Goal: Task Accomplishment & Management: Manage account settings

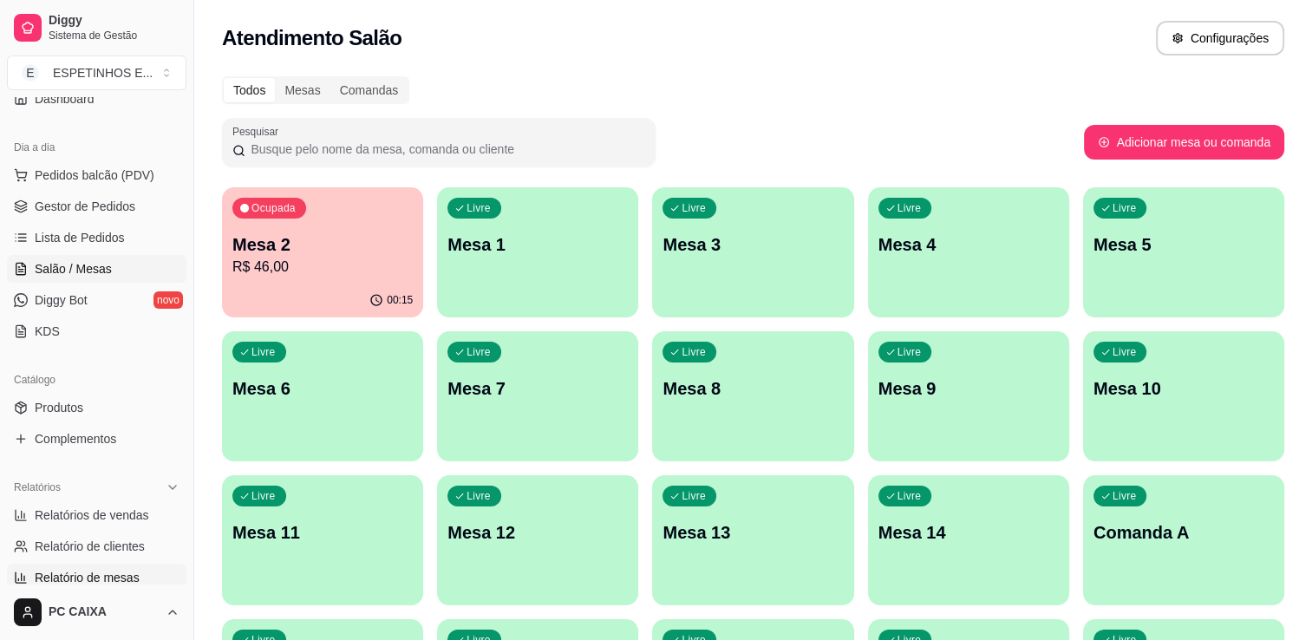
scroll to position [260, 0]
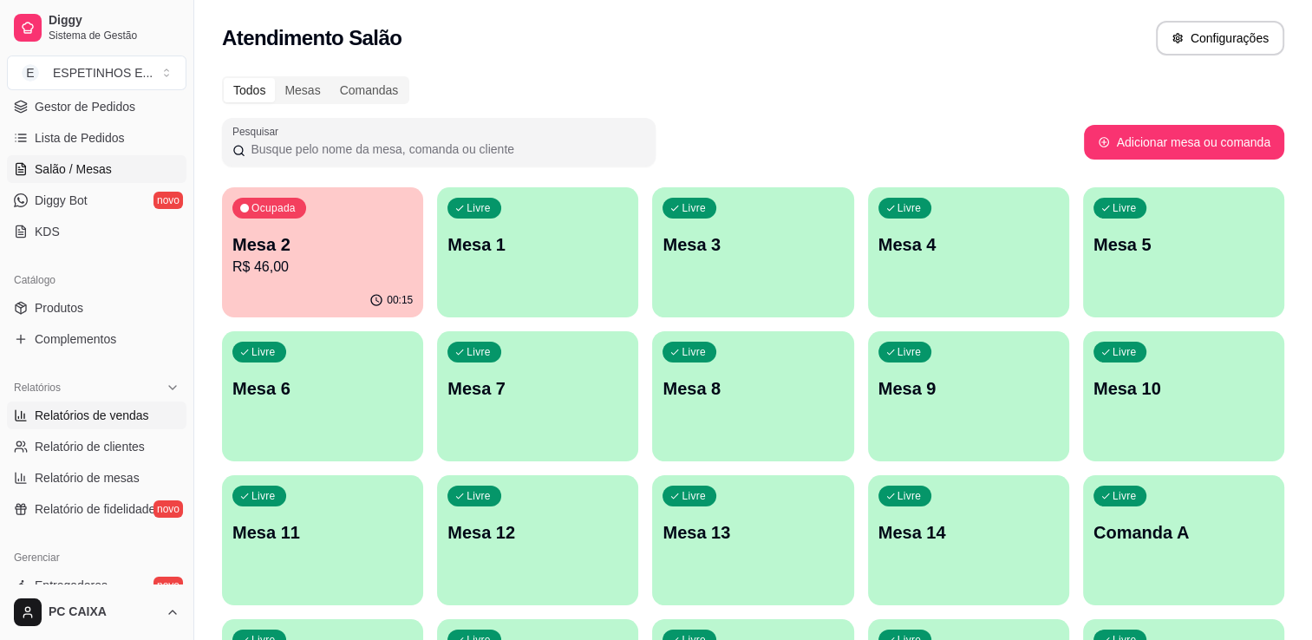
click at [96, 407] on span "Relatórios de vendas" at bounding box center [92, 415] width 114 height 17
select select "ALL"
select select "0"
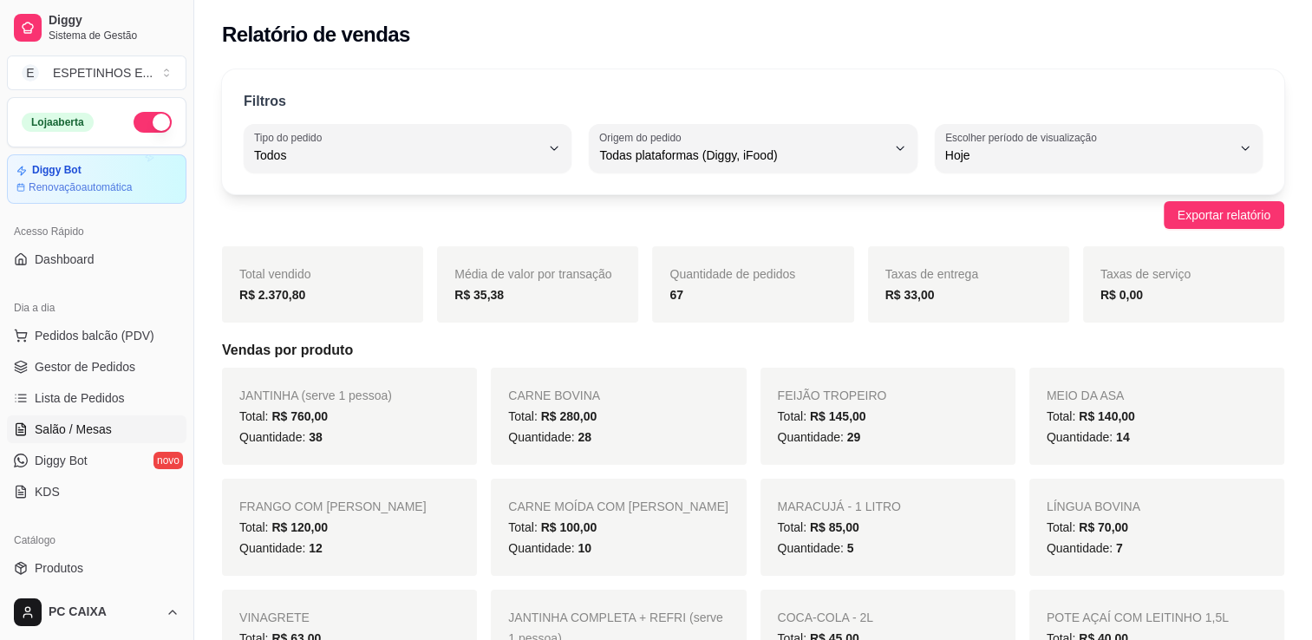
click at [83, 428] on span "Salão / Mesas" at bounding box center [73, 429] width 77 height 17
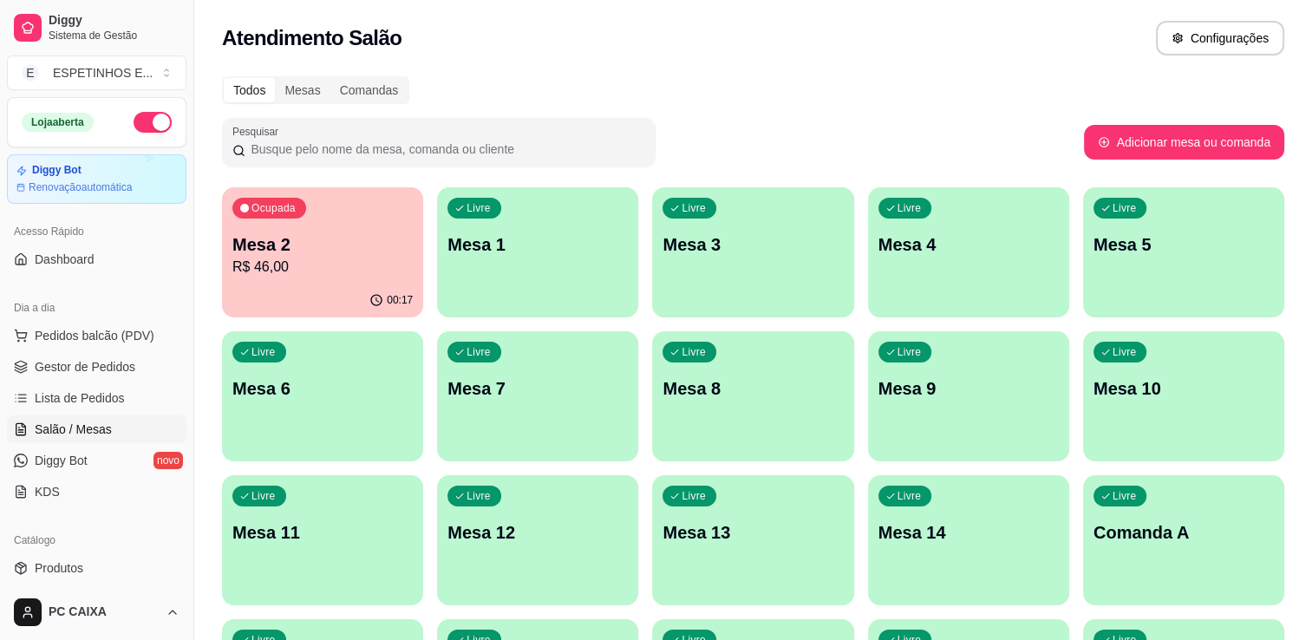
click at [369, 269] on p "R$ 46,00" at bounding box center [322, 267] width 180 height 21
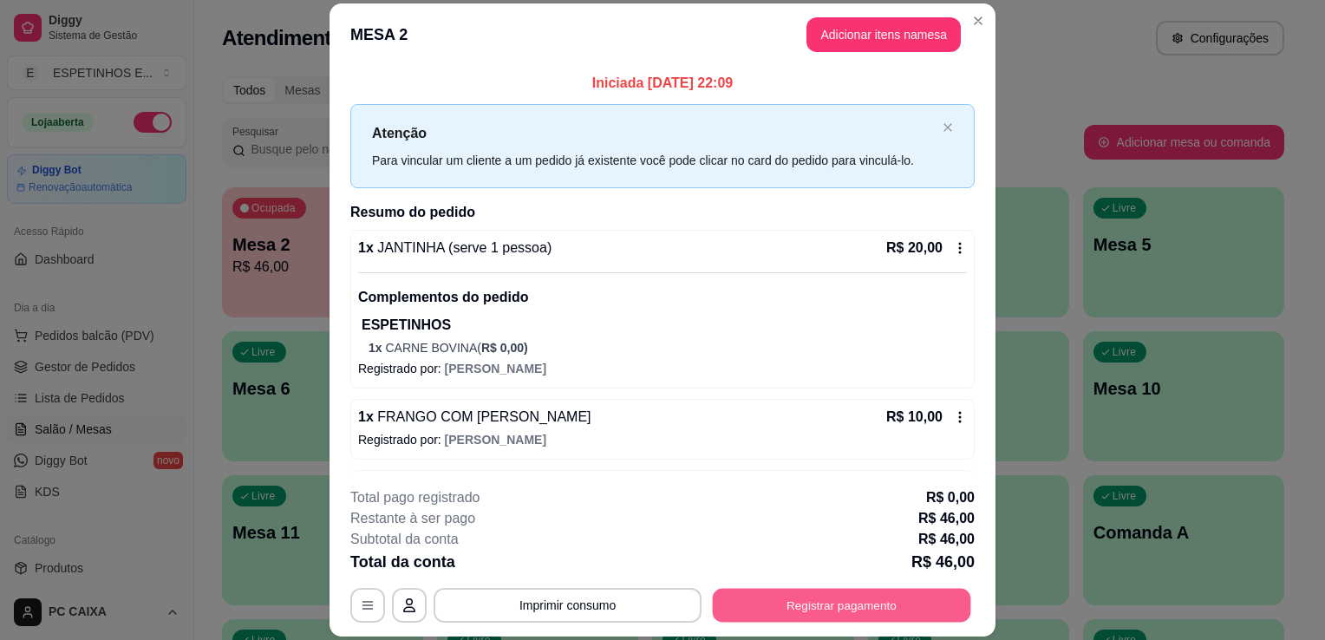
click at [774, 600] on button "Registrar pagamento" at bounding box center [842, 606] width 258 height 34
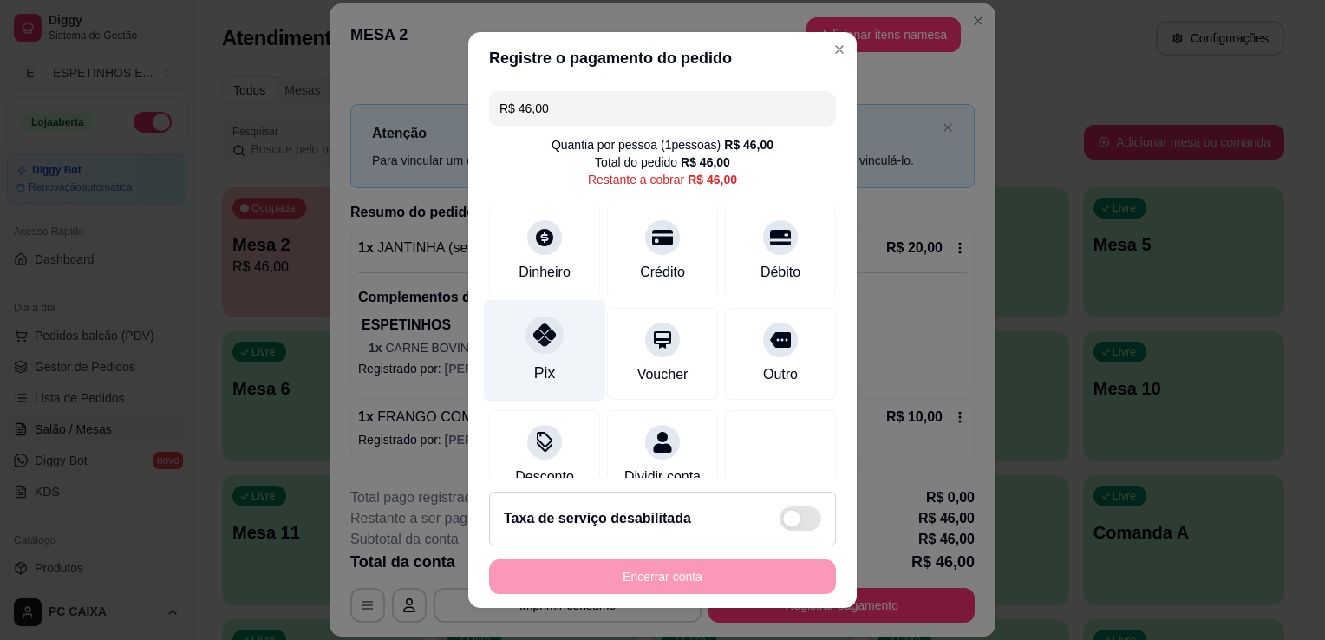
click at [526, 335] on div at bounding box center [545, 335] width 38 height 38
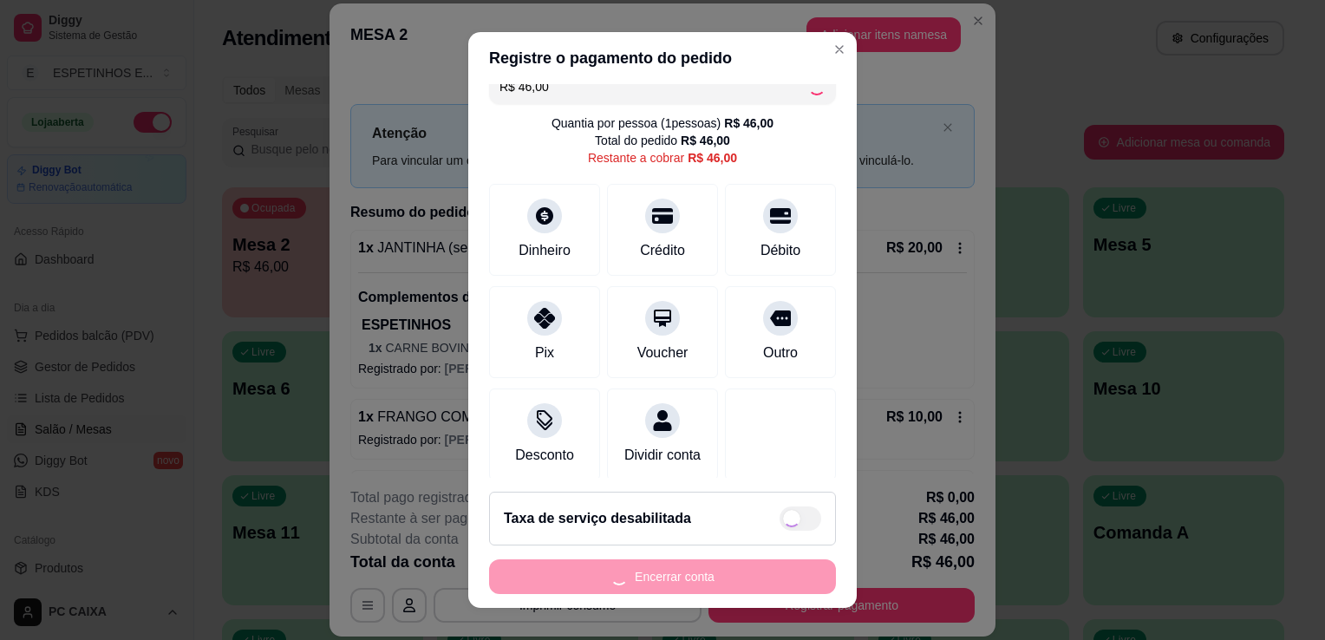
scroll to position [49, 0]
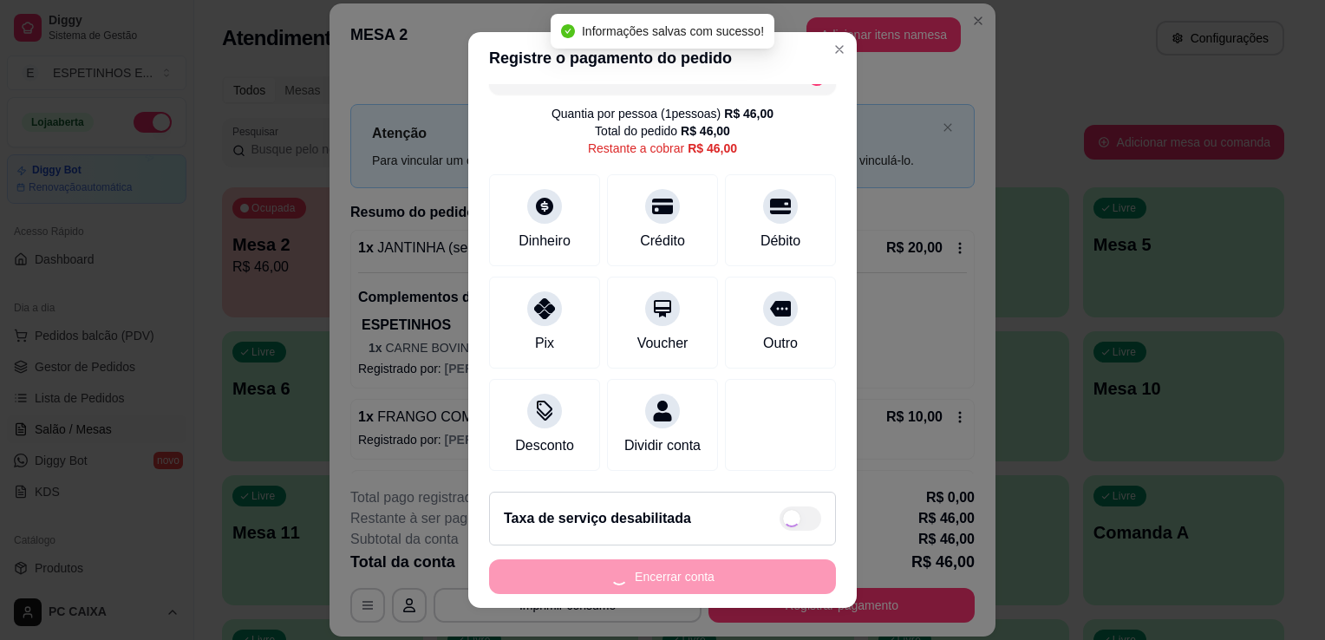
type input "R$ 0,00"
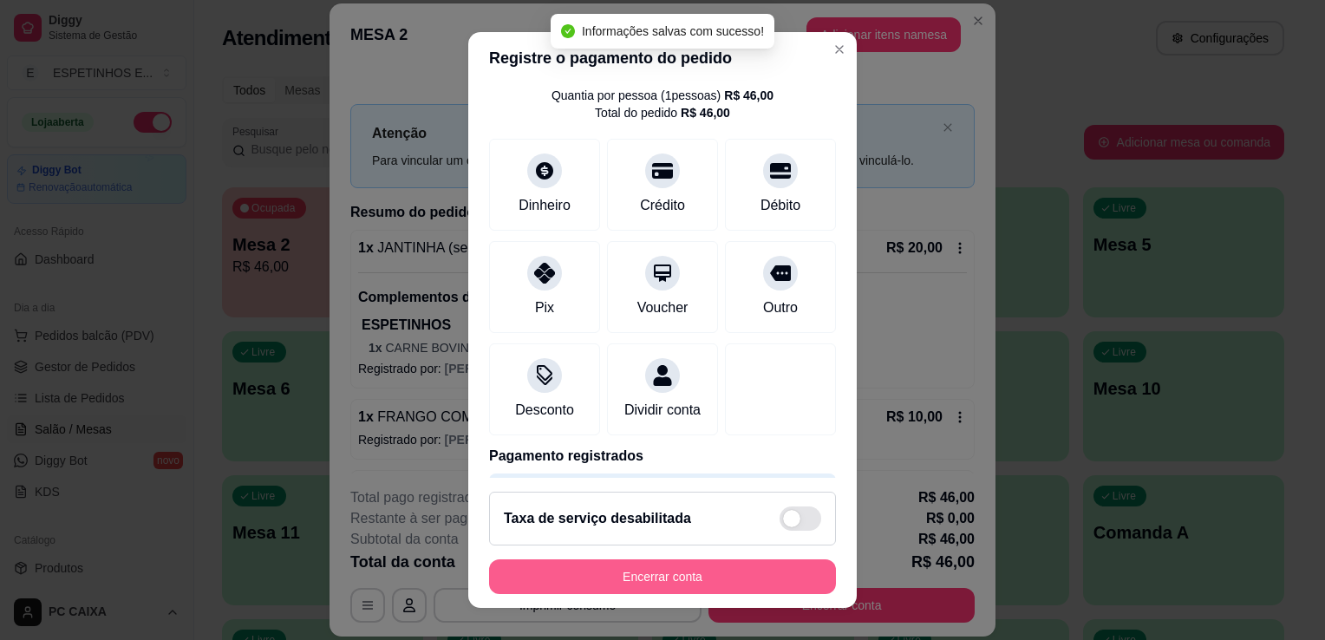
scroll to position [23, 0]
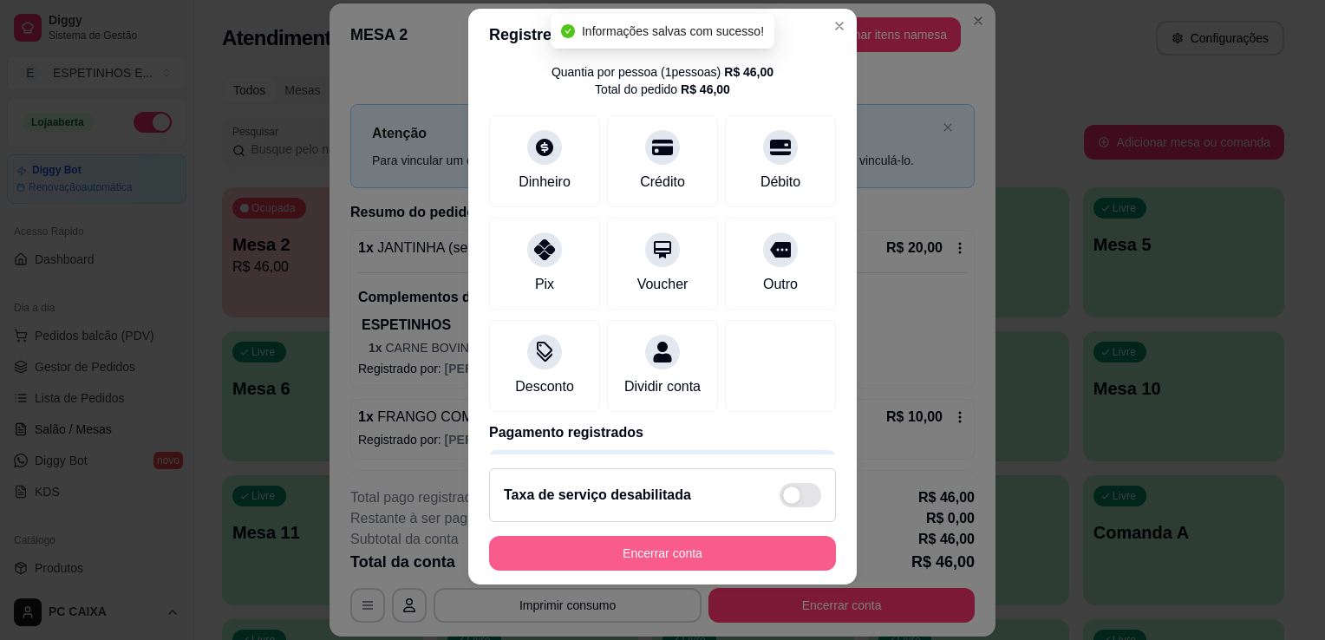
click at [670, 557] on button "Encerrar conta" at bounding box center [662, 553] width 347 height 35
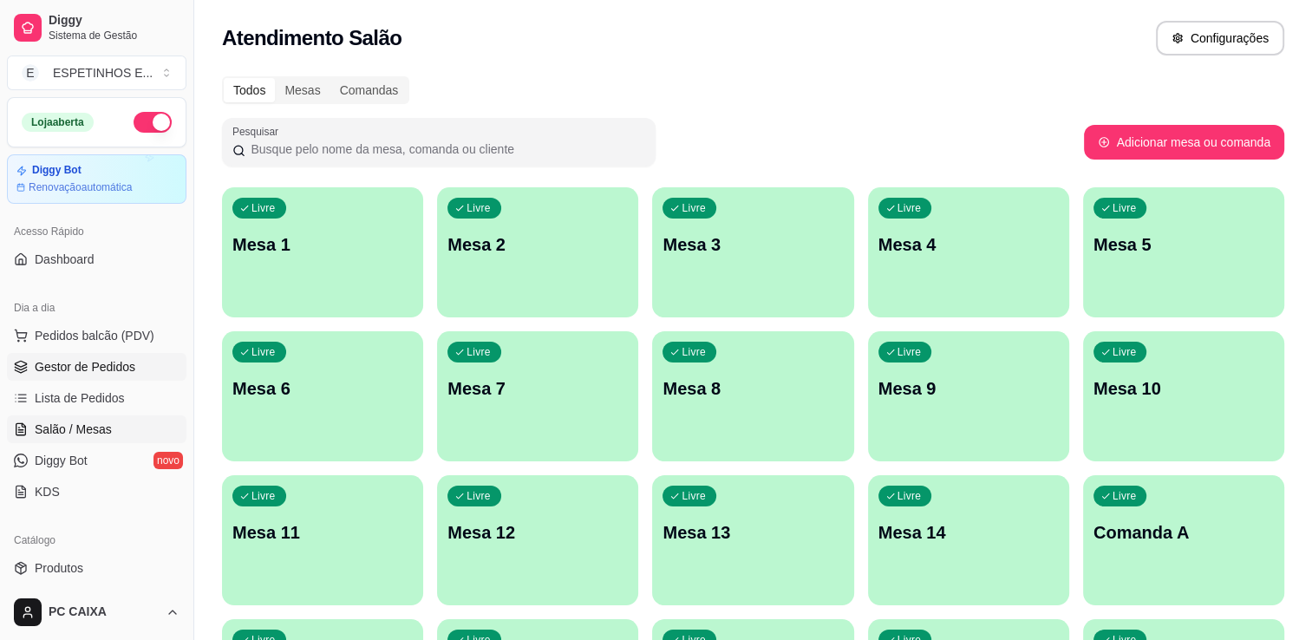
click at [105, 360] on span "Gestor de Pedidos" at bounding box center [85, 366] width 101 height 17
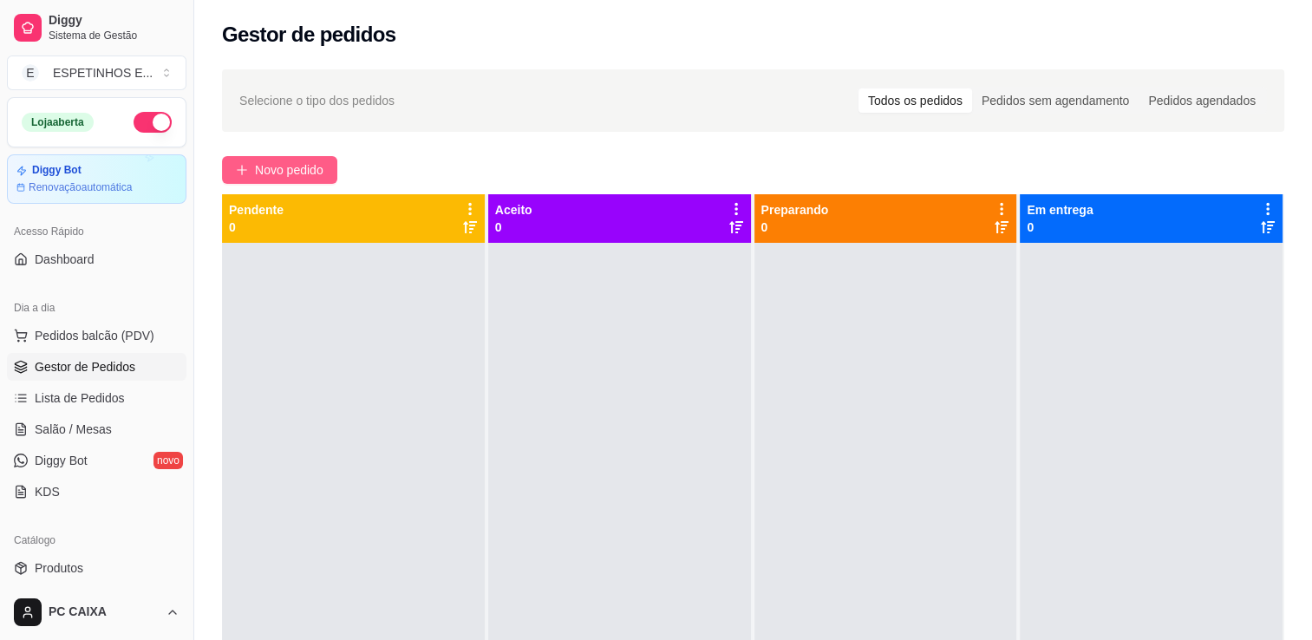
click at [270, 178] on span "Novo pedido" at bounding box center [289, 169] width 69 height 19
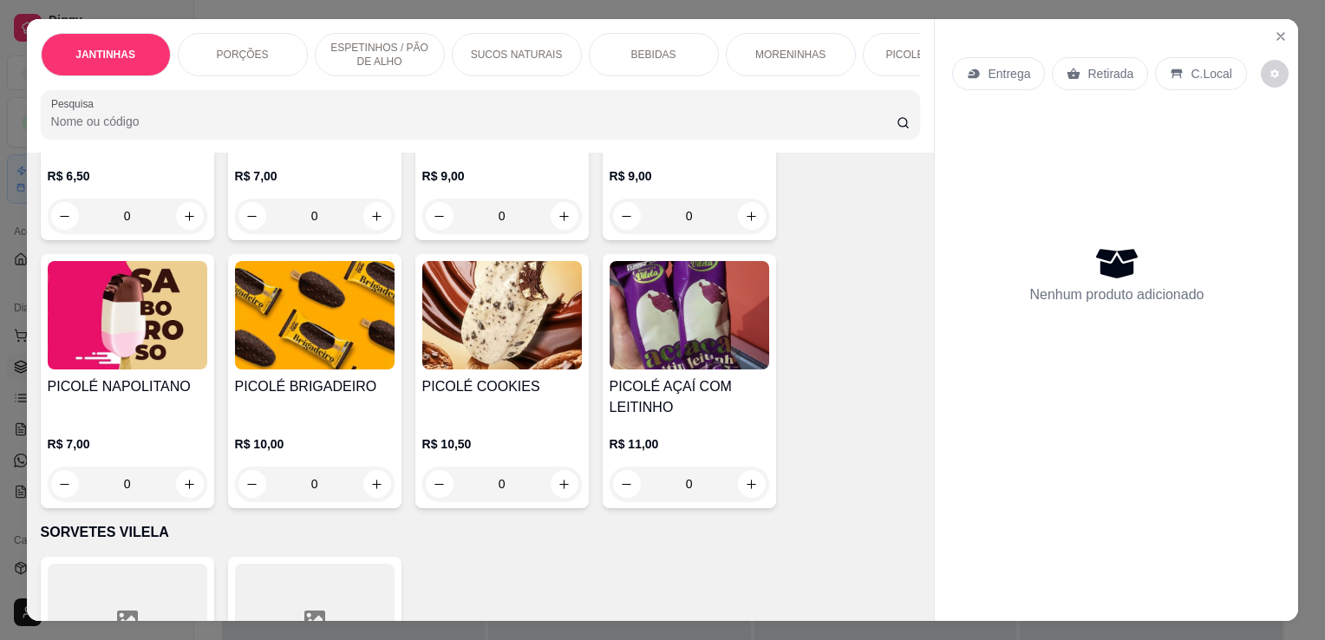
scroll to position [3989, 0]
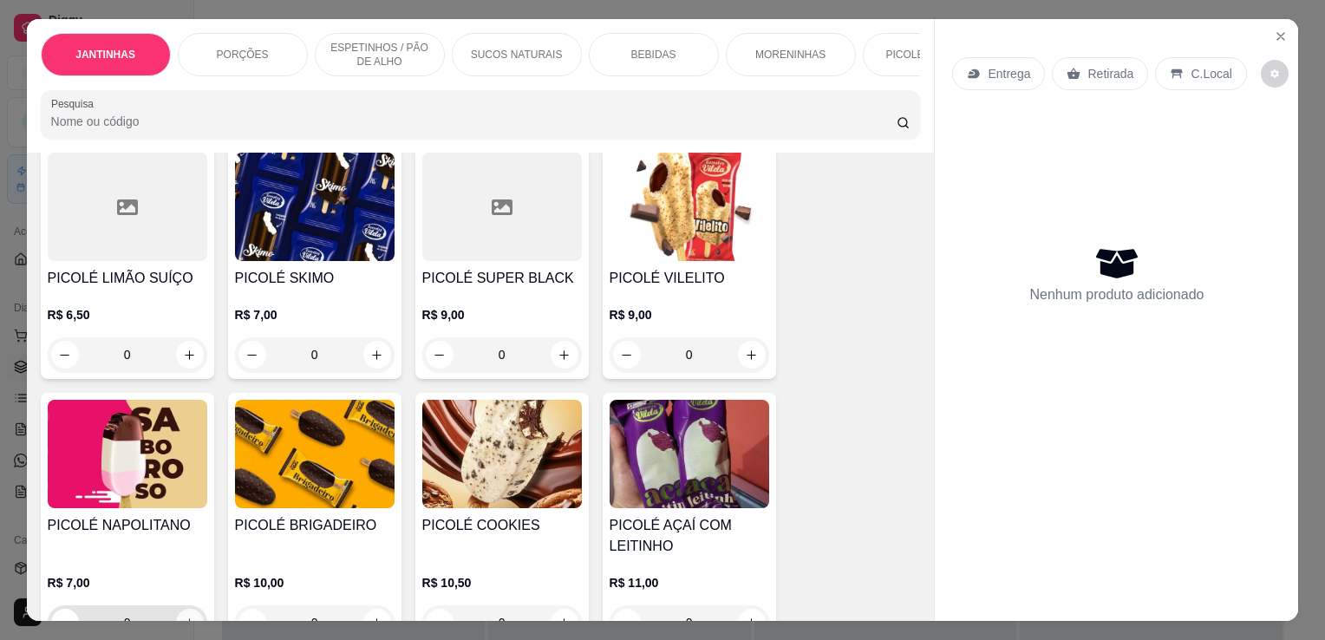
click at [184, 609] on button "increase-product-quantity" at bounding box center [190, 623] width 28 height 28
type input "1"
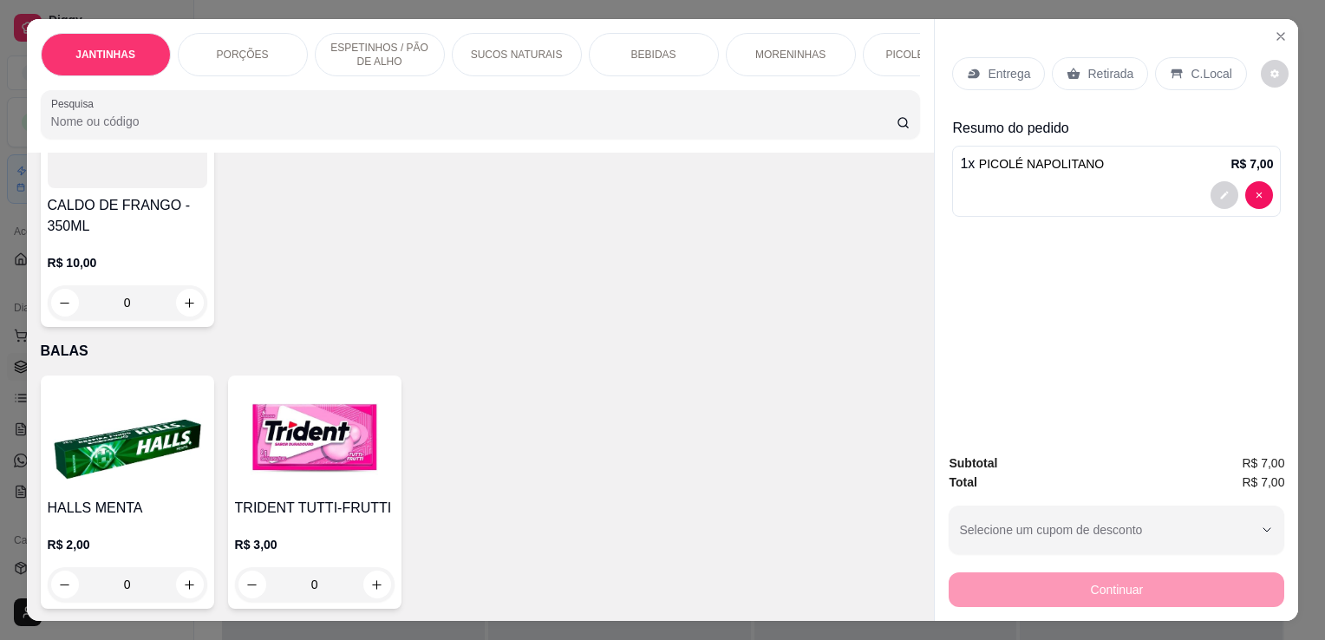
scroll to position [4481, 0]
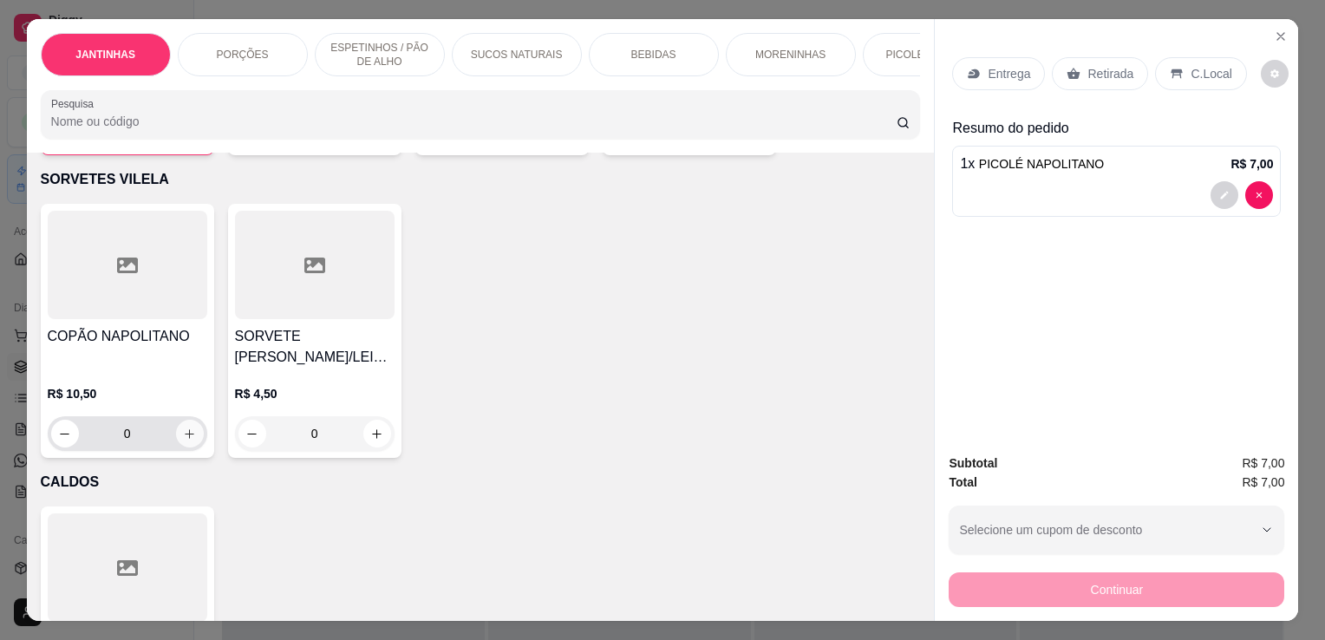
click at [182, 420] on button "increase-product-quantity" at bounding box center [190, 434] width 28 height 28
type input "1"
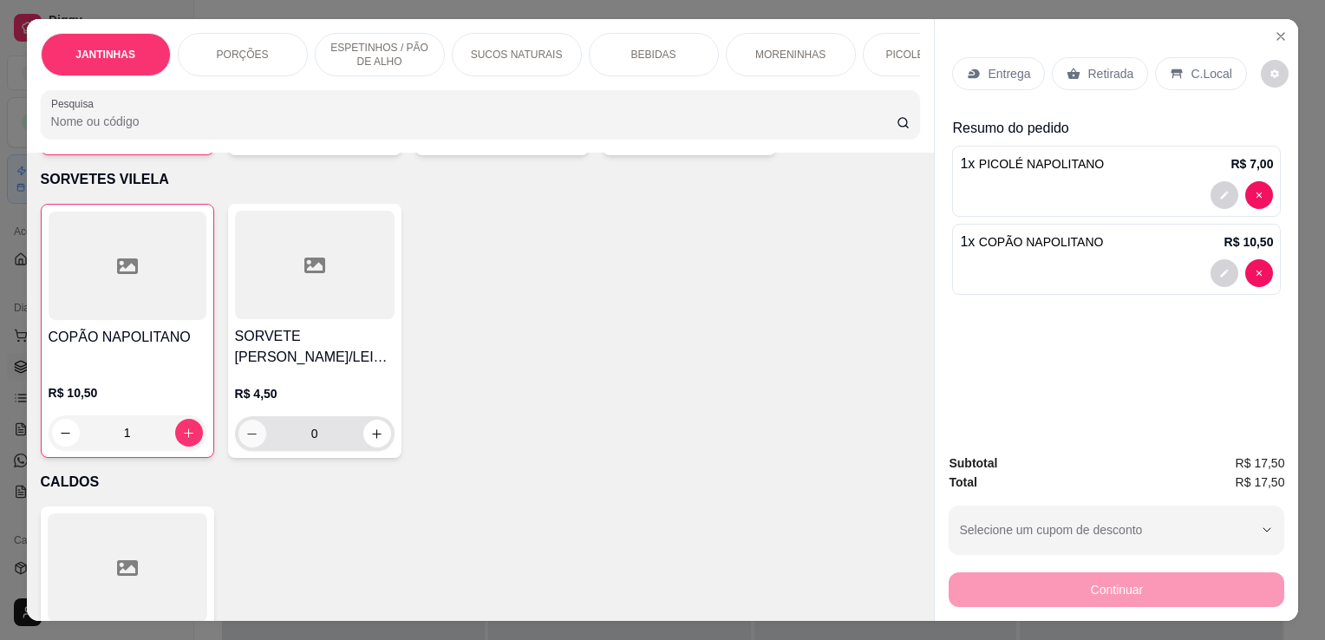
scroll to position [4482, 0]
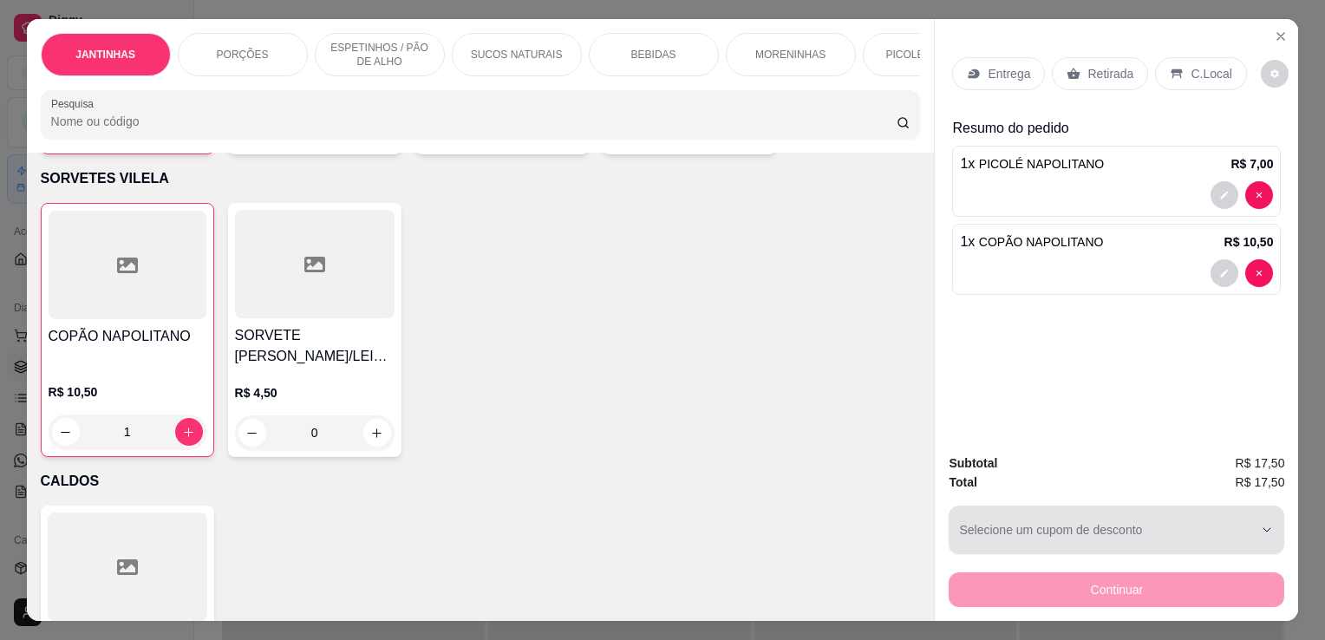
click at [1079, 528] on div "button" at bounding box center [1106, 529] width 294 height 35
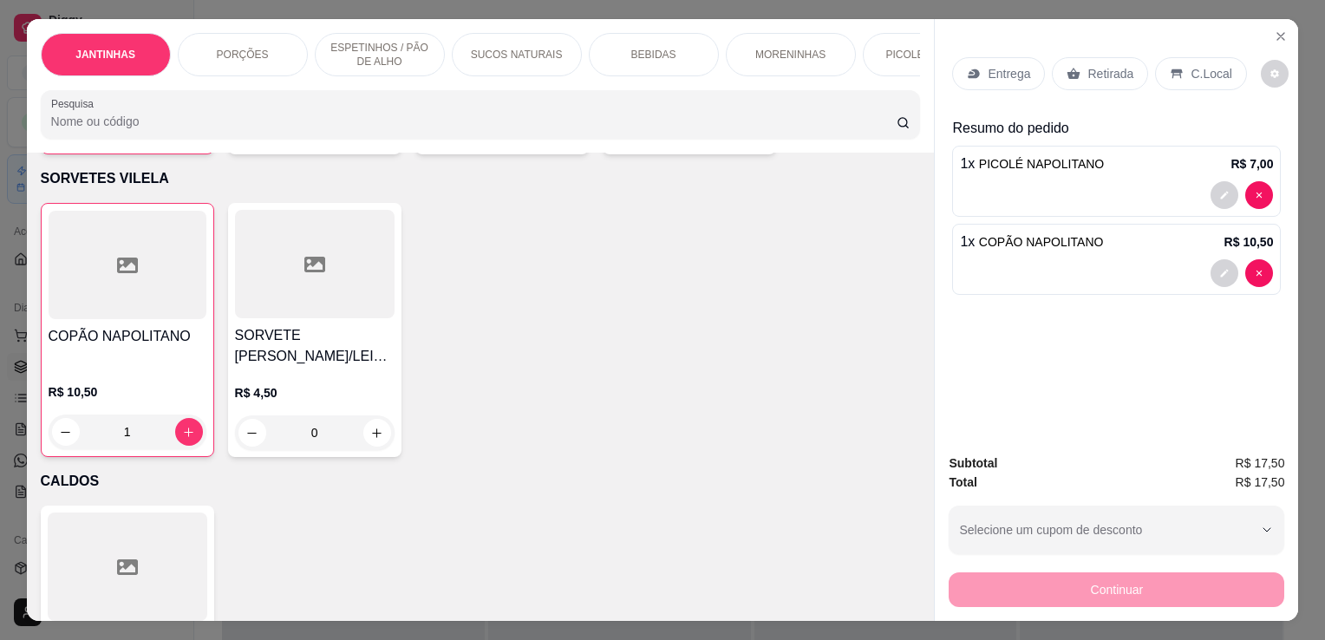
click at [1094, 78] on div "Retirada" at bounding box center [1100, 73] width 96 height 33
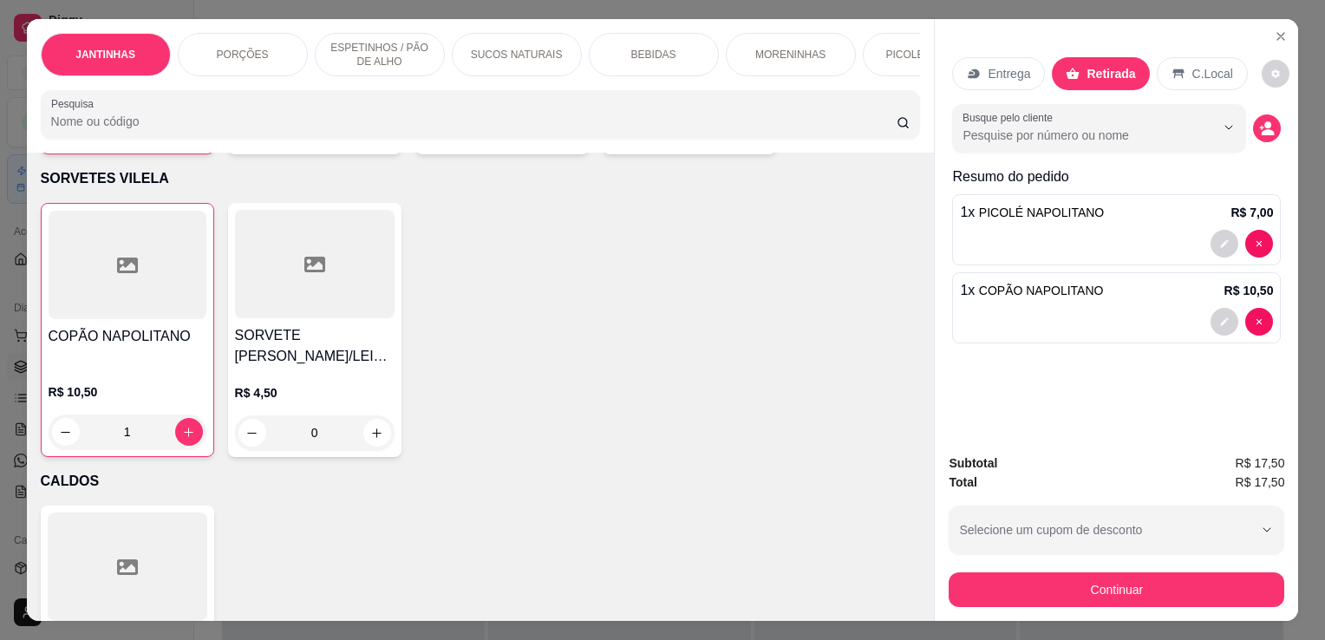
click at [1103, 601] on div "Subtotal R$ 17,50 Total R$ 17,50 Selecione um cupom de desconto Selecione um cu…" at bounding box center [1116, 530] width 363 height 181
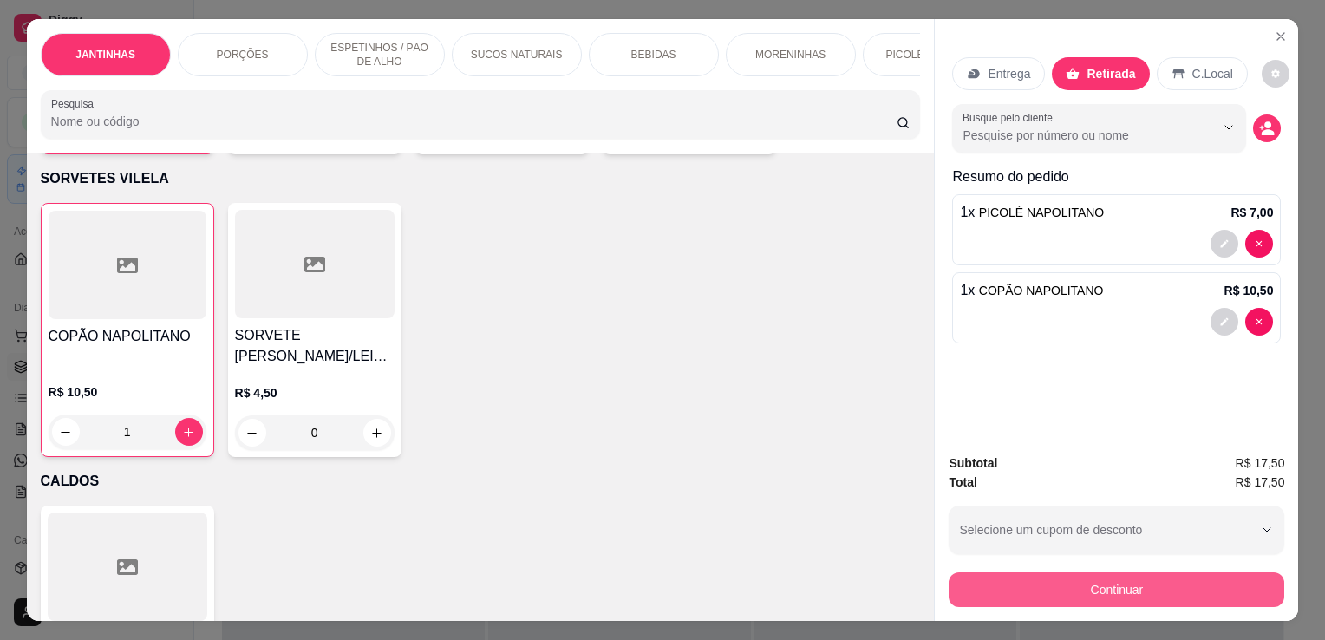
click at [1105, 583] on button "Continuar" at bounding box center [1117, 589] width 336 height 35
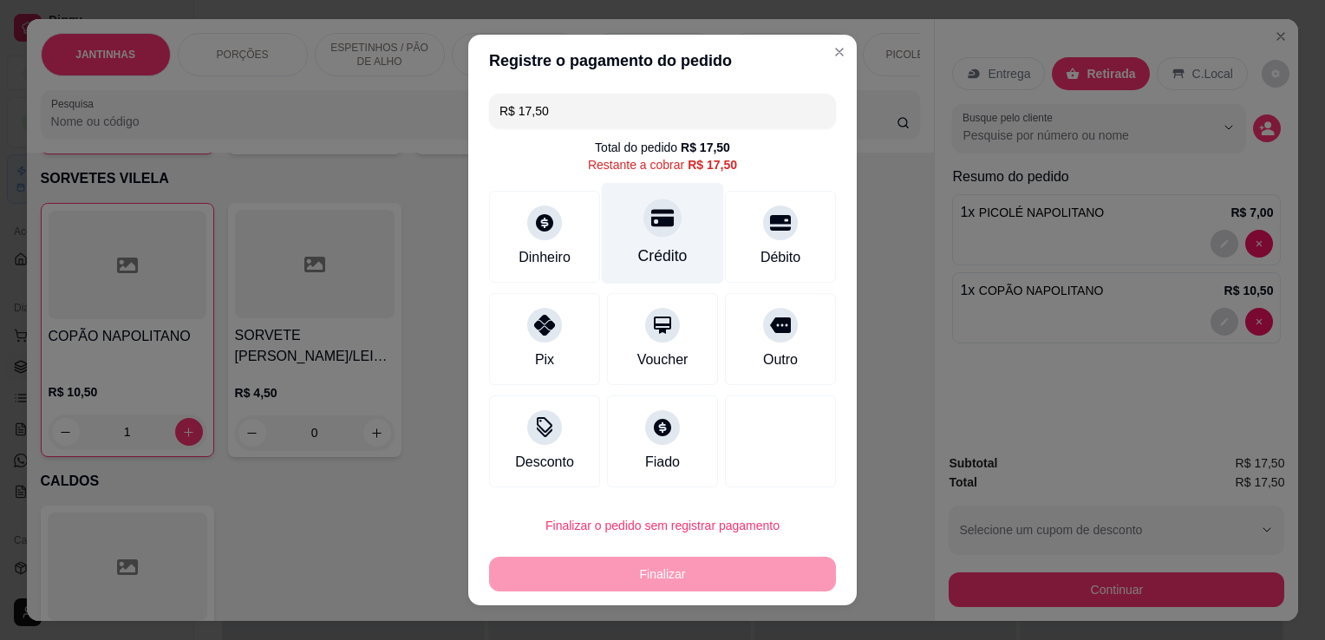
click at [669, 245] on div "Crédito" at bounding box center [662, 256] width 49 height 23
type input "R$ 0,00"
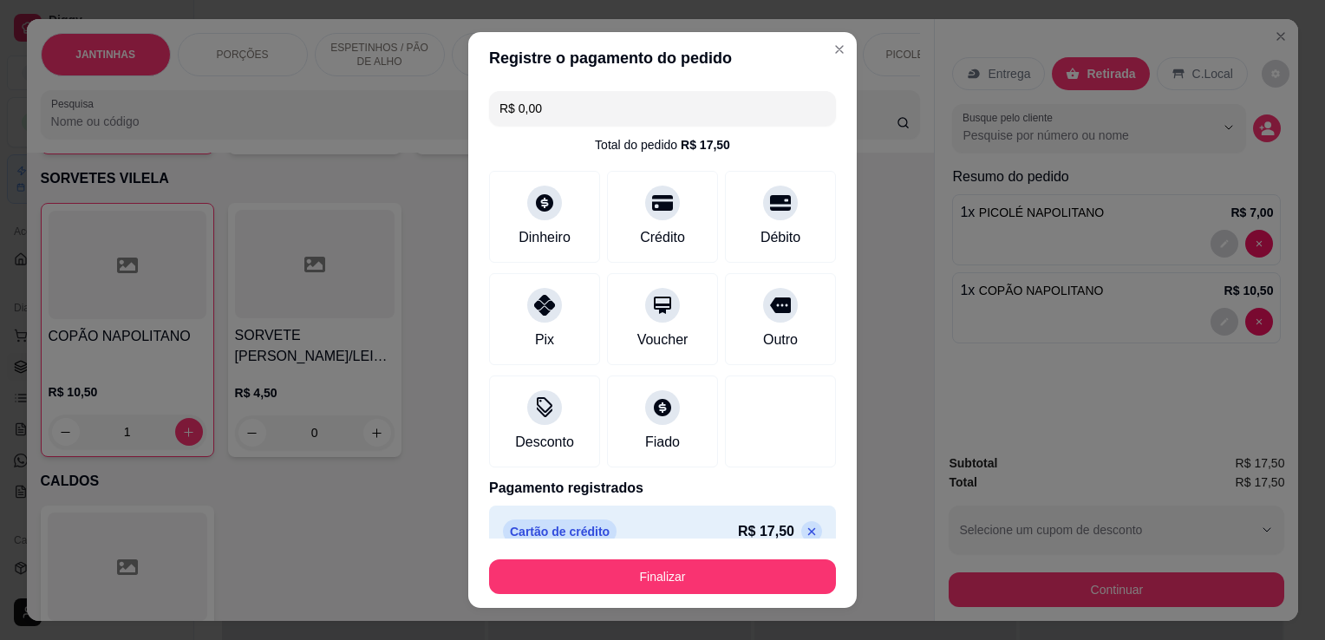
click at [689, 591] on button "Finalizar" at bounding box center [662, 576] width 347 height 35
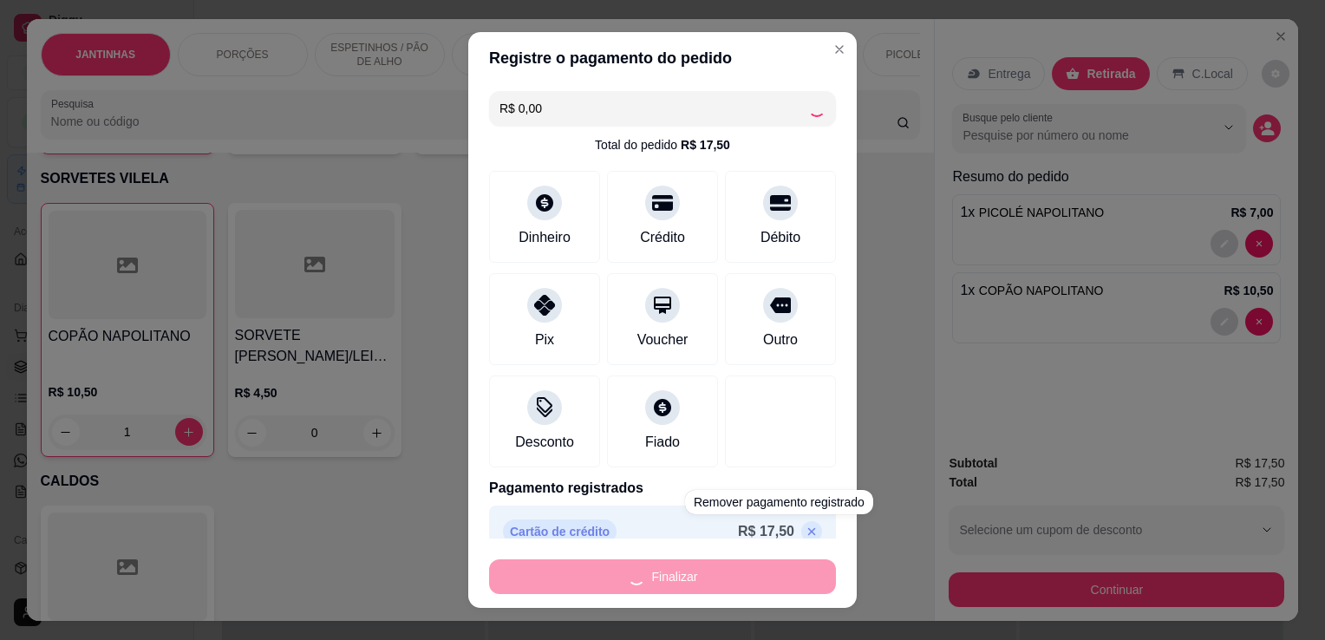
type input "0"
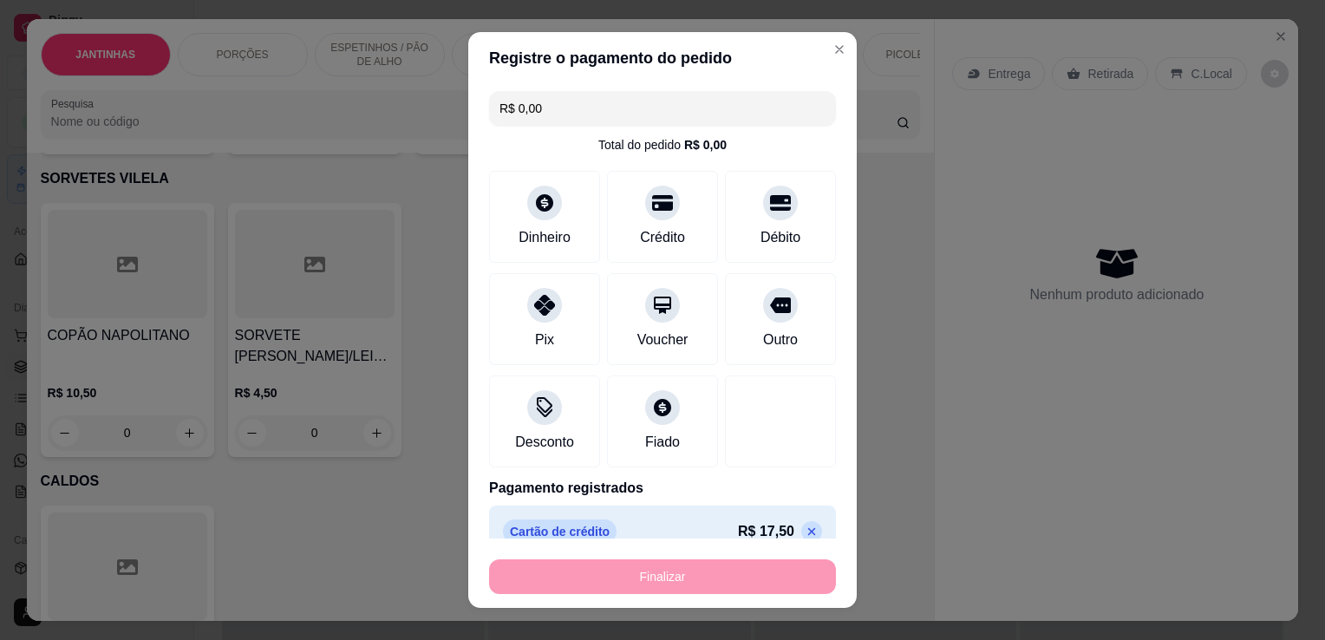
type input "-R$ 17,50"
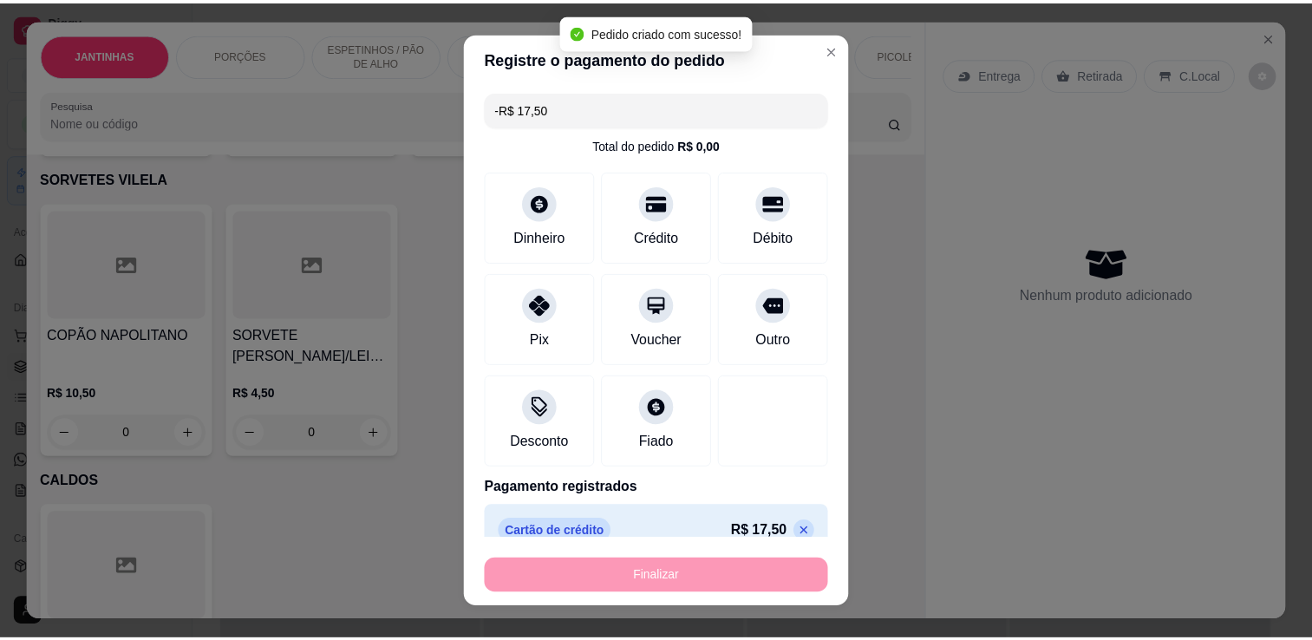
scroll to position [4481, 0]
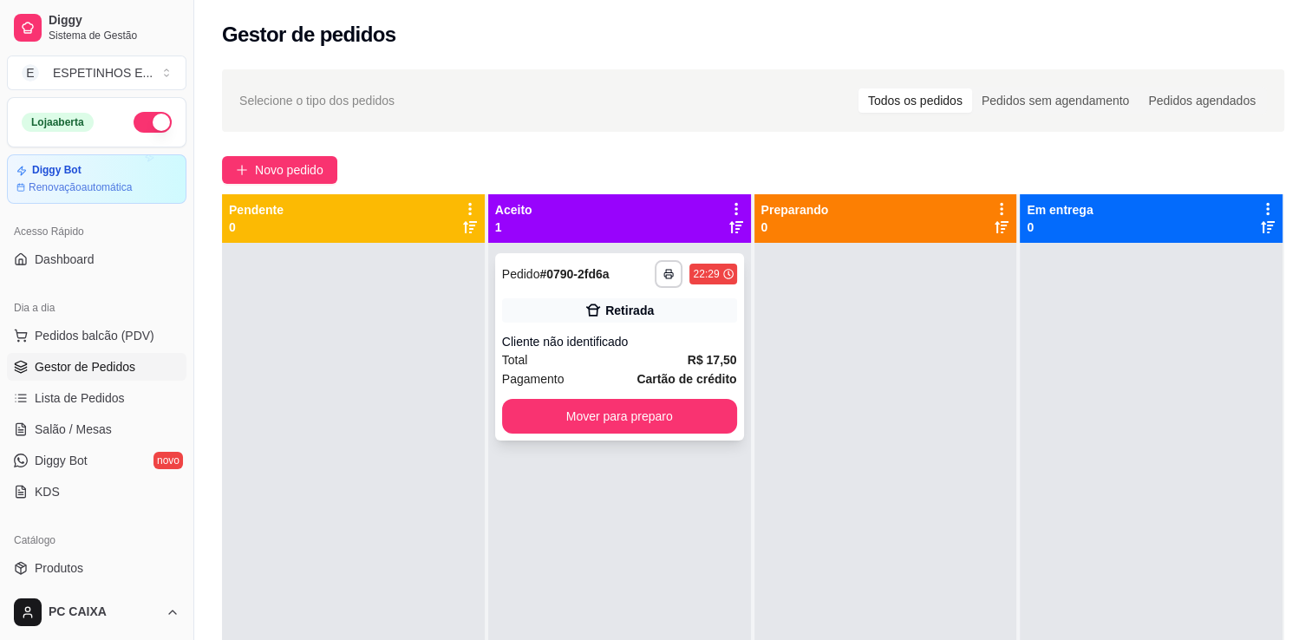
click at [604, 380] on div "Pagamento Cartão de crédito" at bounding box center [619, 378] width 235 height 19
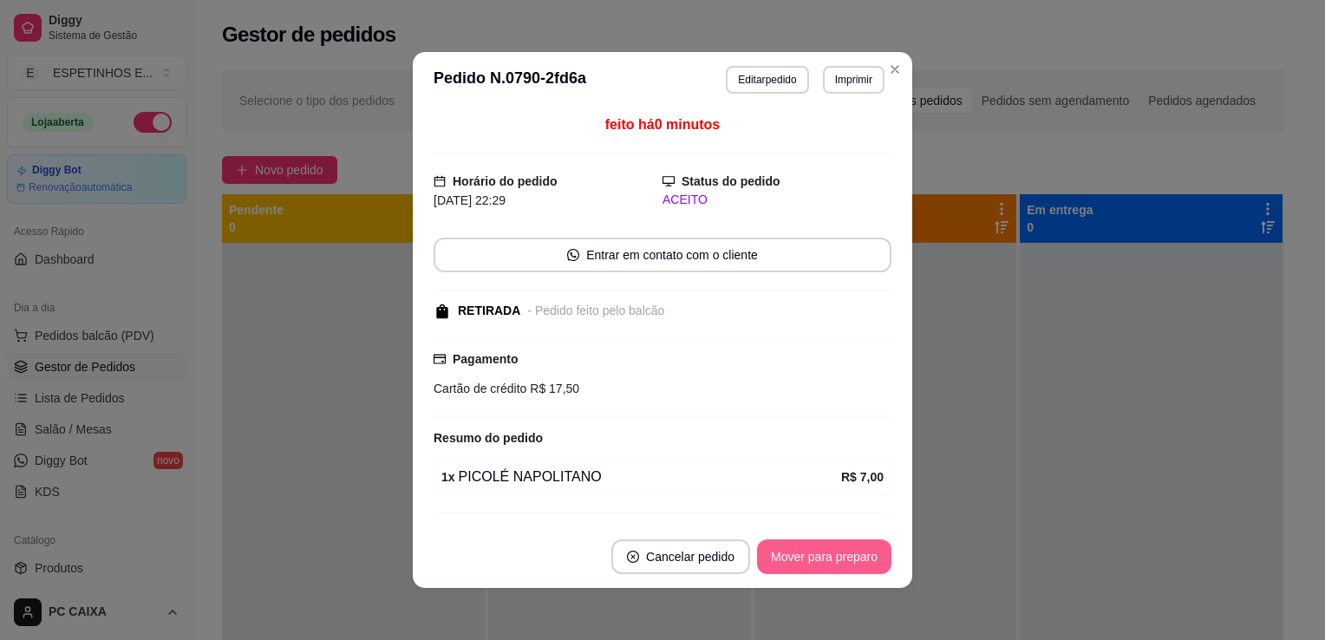
click at [801, 545] on button "Mover para preparo" at bounding box center [824, 556] width 134 height 35
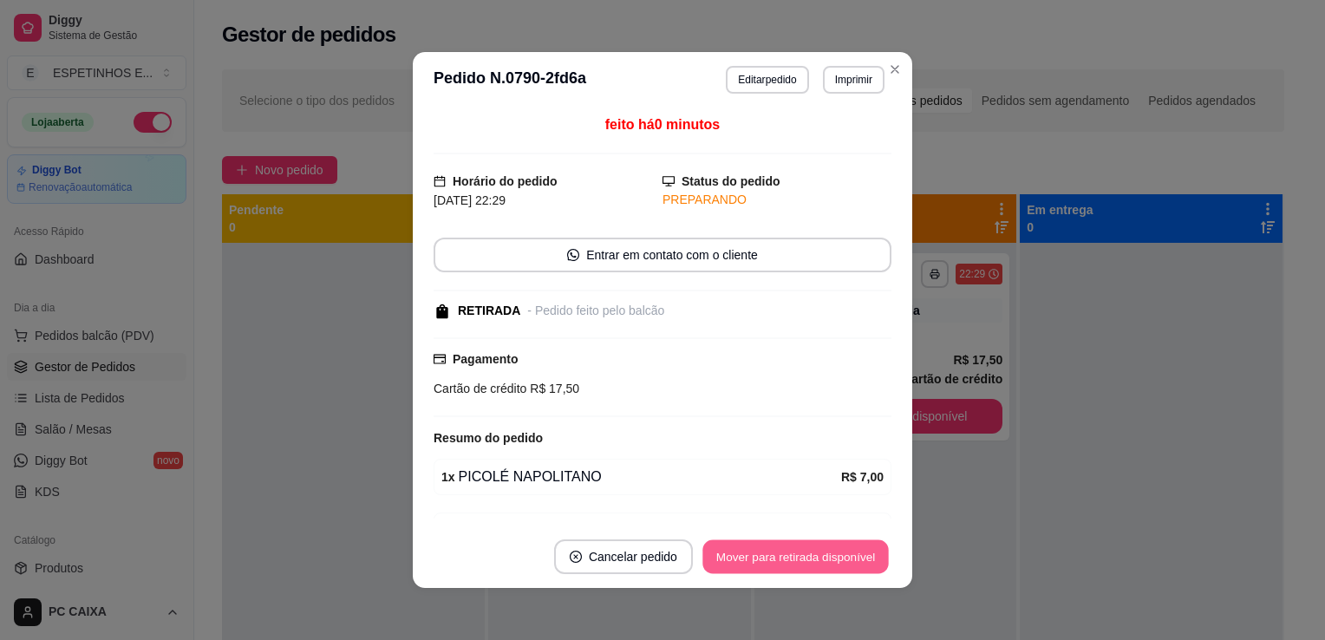
click at [802, 557] on button "Mover para retirada disponível" at bounding box center [795, 557] width 186 height 34
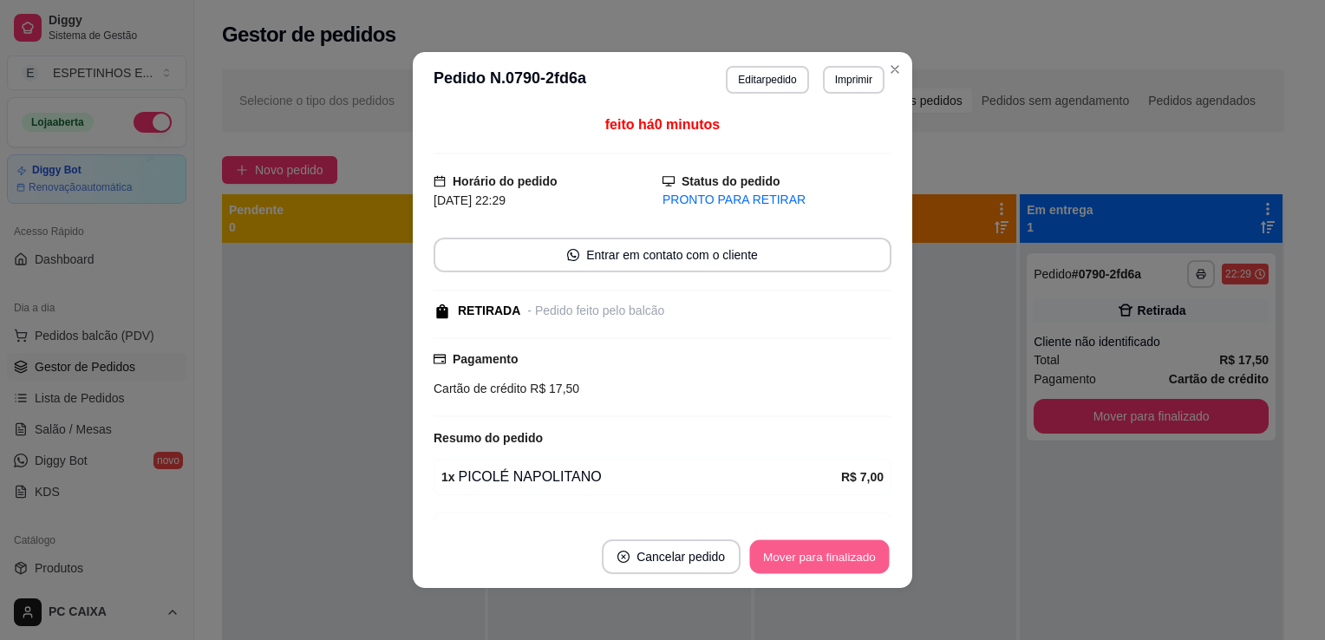
click at [806, 552] on button "Mover para finalizado" at bounding box center [820, 557] width 140 height 34
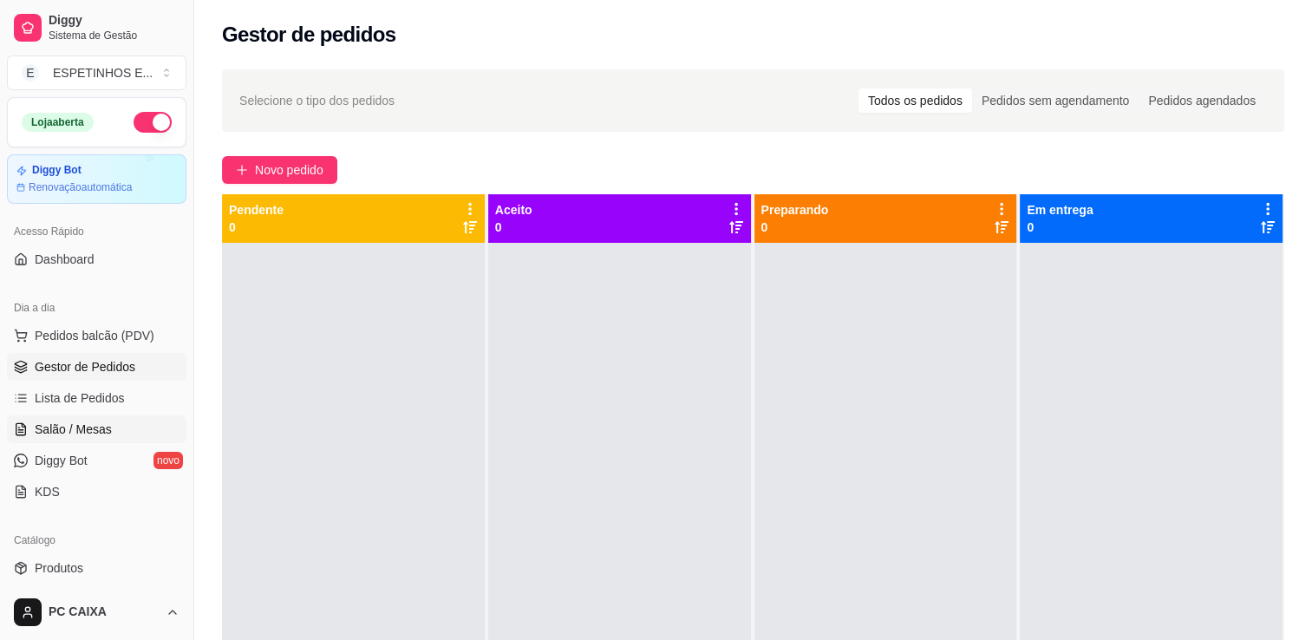
click at [75, 433] on span "Salão / Mesas" at bounding box center [73, 429] width 77 height 17
